Goal: Information Seeking & Learning: Learn about a topic

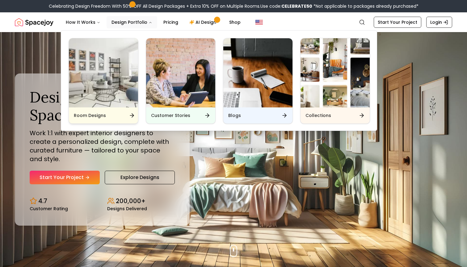
click at [122, 105] on img "Main" at bounding box center [103, 72] width 69 height 69
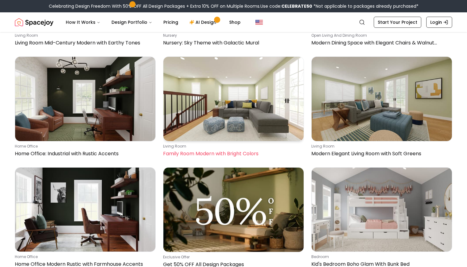
scroll to position [2094, 0]
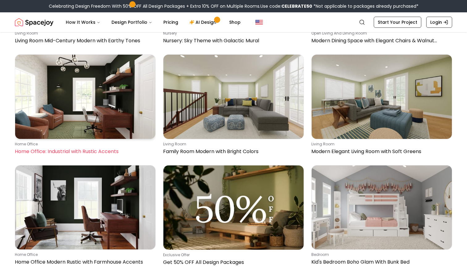
click at [116, 84] on img at bounding box center [85, 97] width 140 height 84
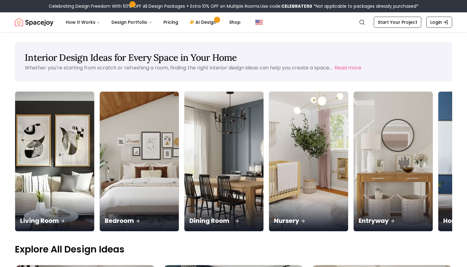
scroll to position [0, 0]
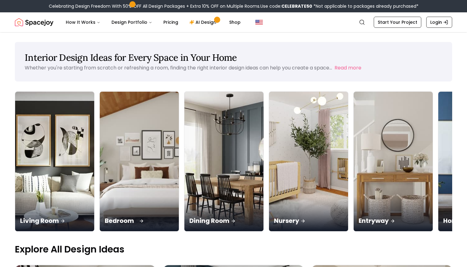
click at [106, 123] on img at bounding box center [139, 161] width 83 height 147
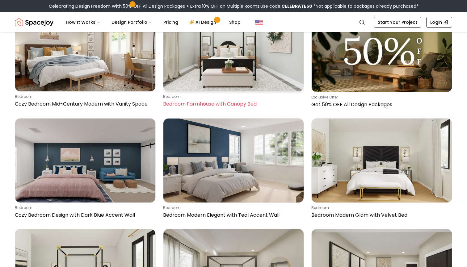
scroll to position [1084, 0]
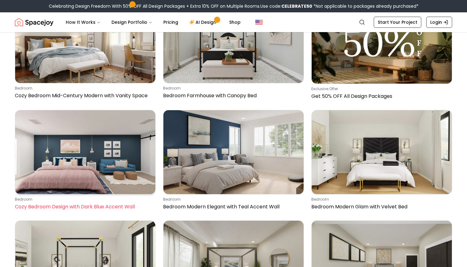
click at [108, 140] on img at bounding box center [85, 152] width 140 height 84
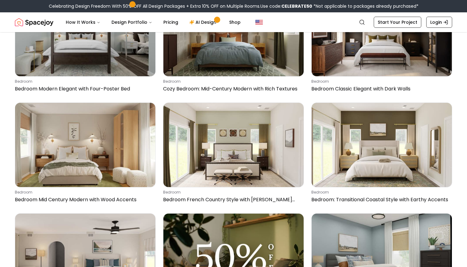
scroll to position [1871, 0]
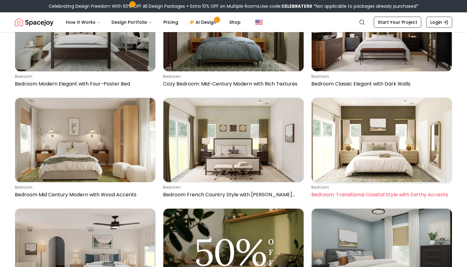
click at [351, 134] on img at bounding box center [382, 140] width 140 height 84
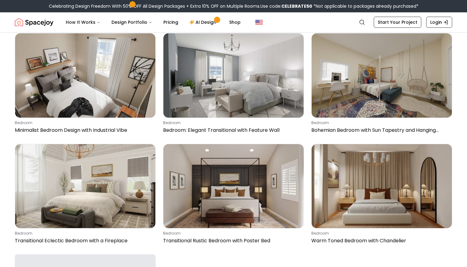
scroll to position [2713, 0]
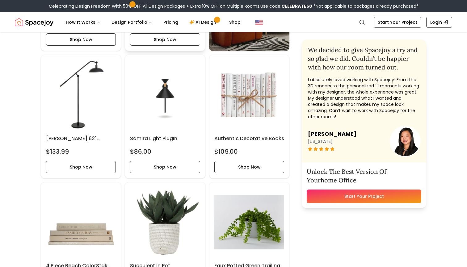
scroll to position [644, 0]
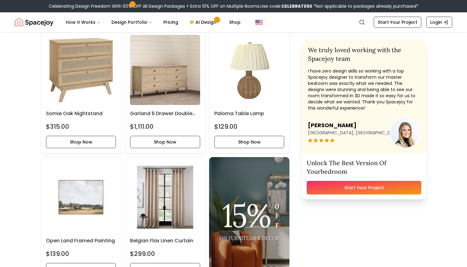
scroll to position [386, 0]
